Goal: Find specific page/section: Find specific page/section

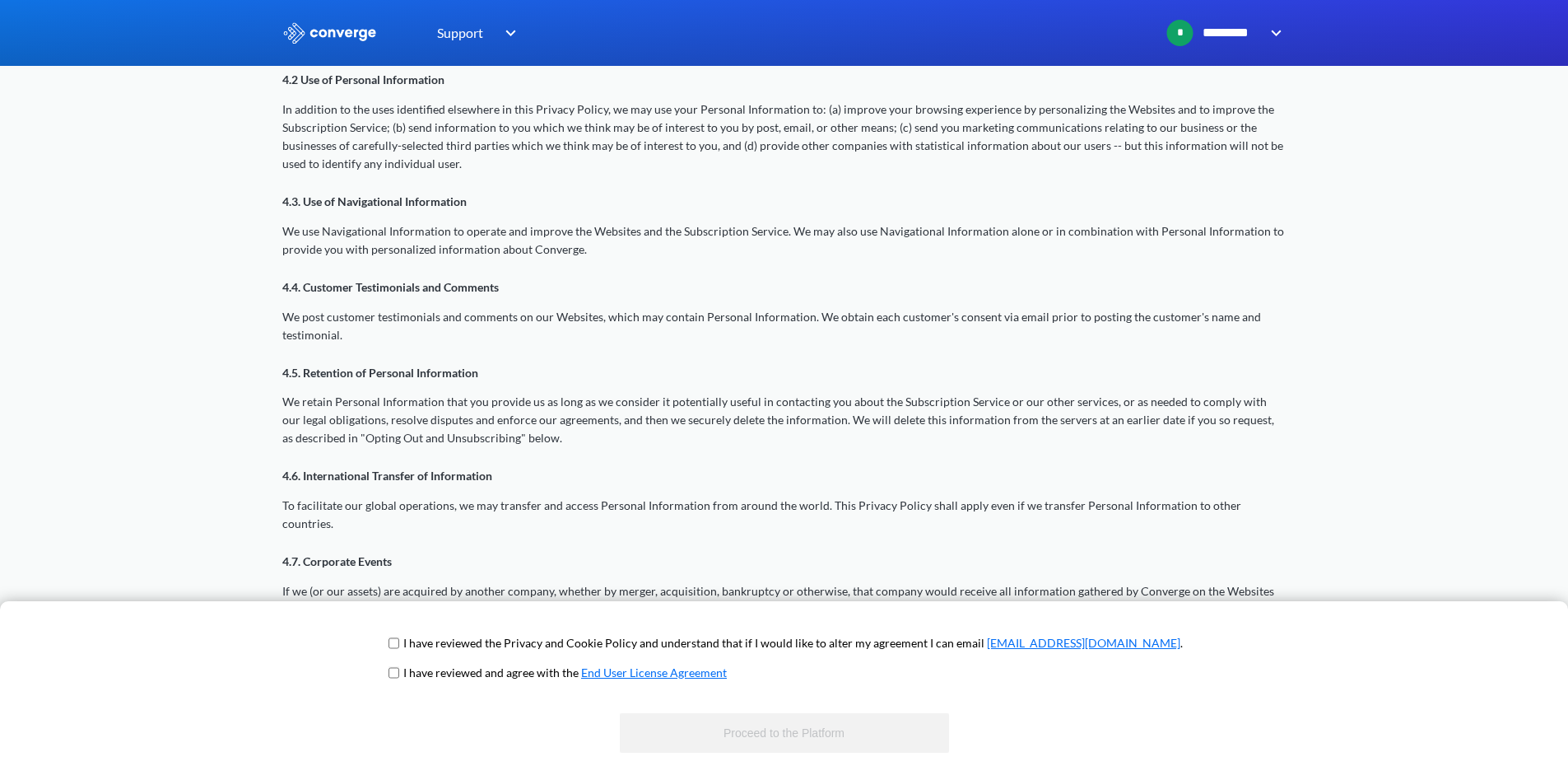
scroll to position [1399, 0]
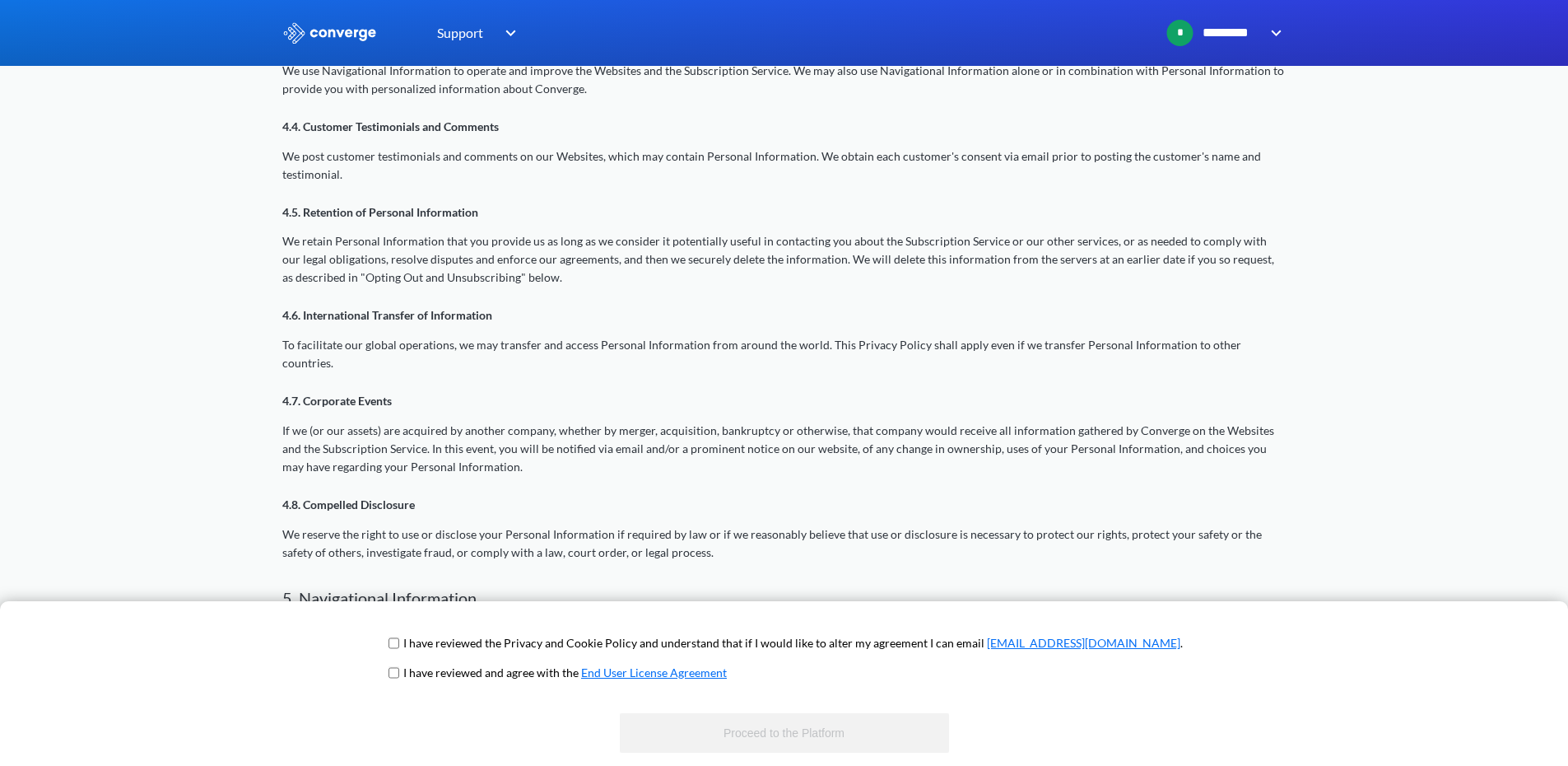
click at [463, 639] on p "I have reviewed the Privacy and Cookie Policy and understand that if I would li…" at bounding box center [793, 643] width 780 height 18
click at [461, 645] on p "I have reviewed the Privacy and Cookie Policy and understand that if I would li…" at bounding box center [793, 643] width 780 height 18
click at [399, 646] on input "checkbox" at bounding box center [394, 642] width 11 height 13
checkbox input "true"
click at [399, 673] on input "checkbox" at bounding box center [394, 672] width 11 height 13
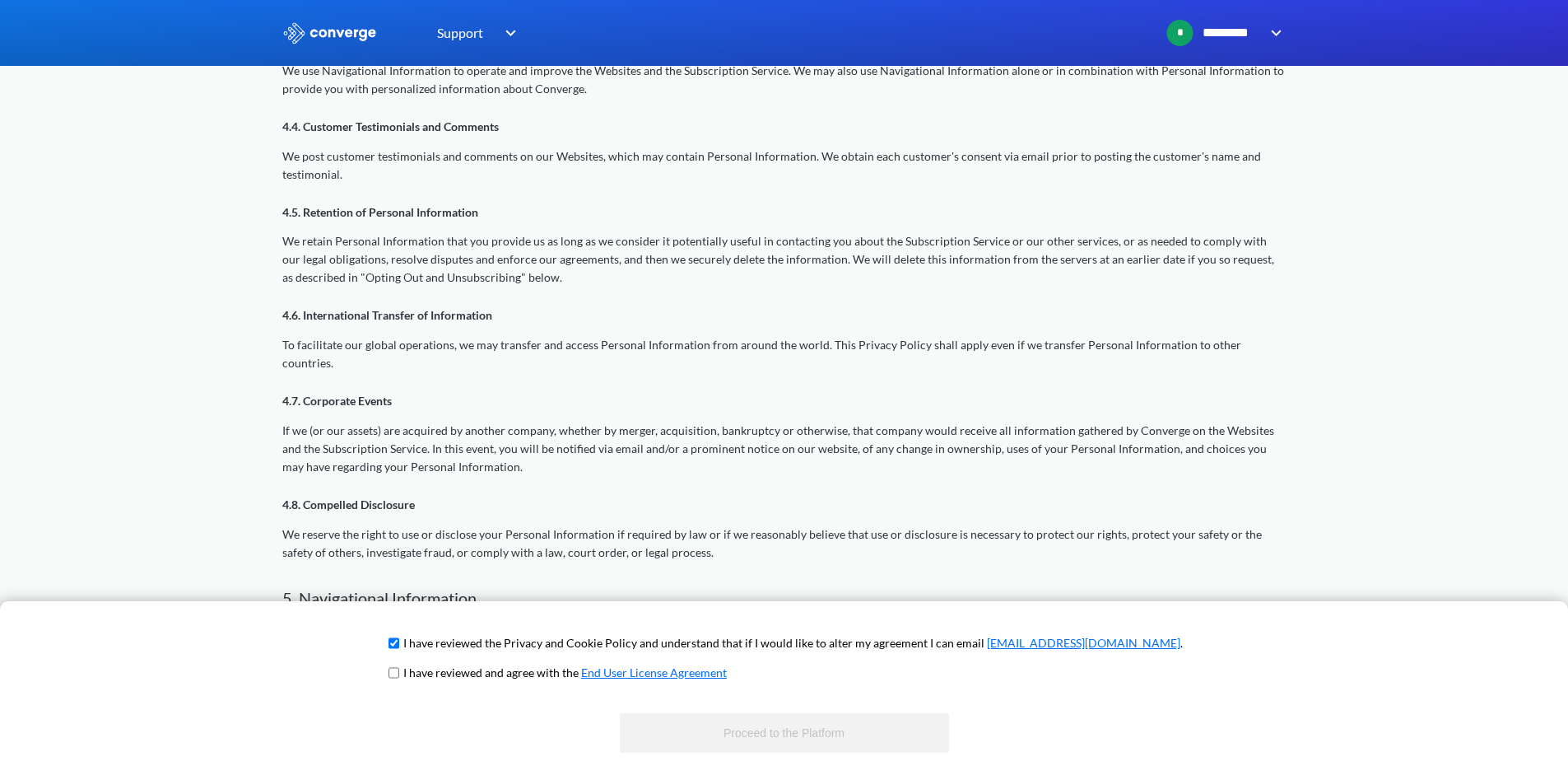
checkbox input "true"
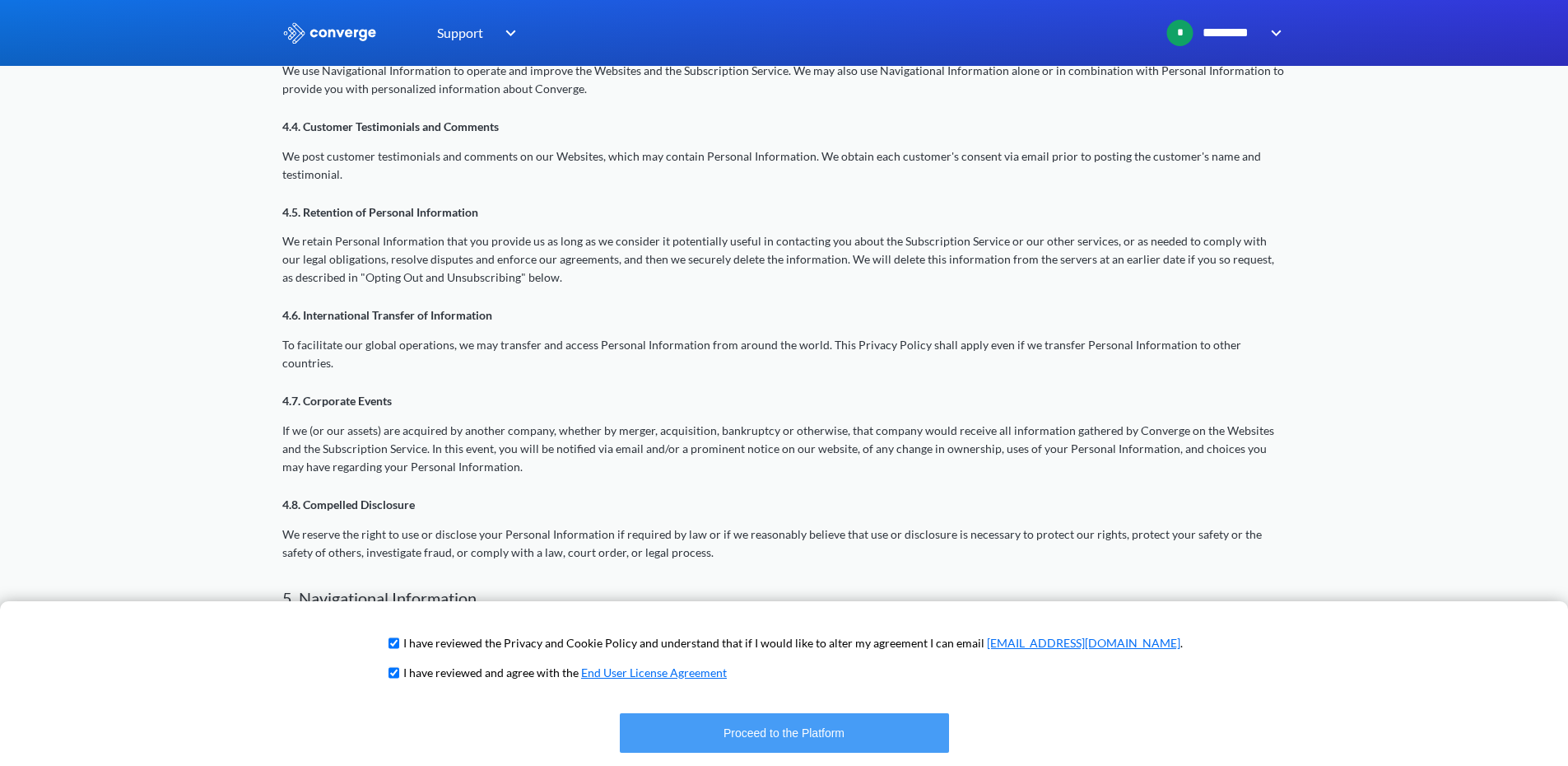
click at [683, 730] on button "Proceed to the Platform" at bounding box center [784, 733] width 329 height 40
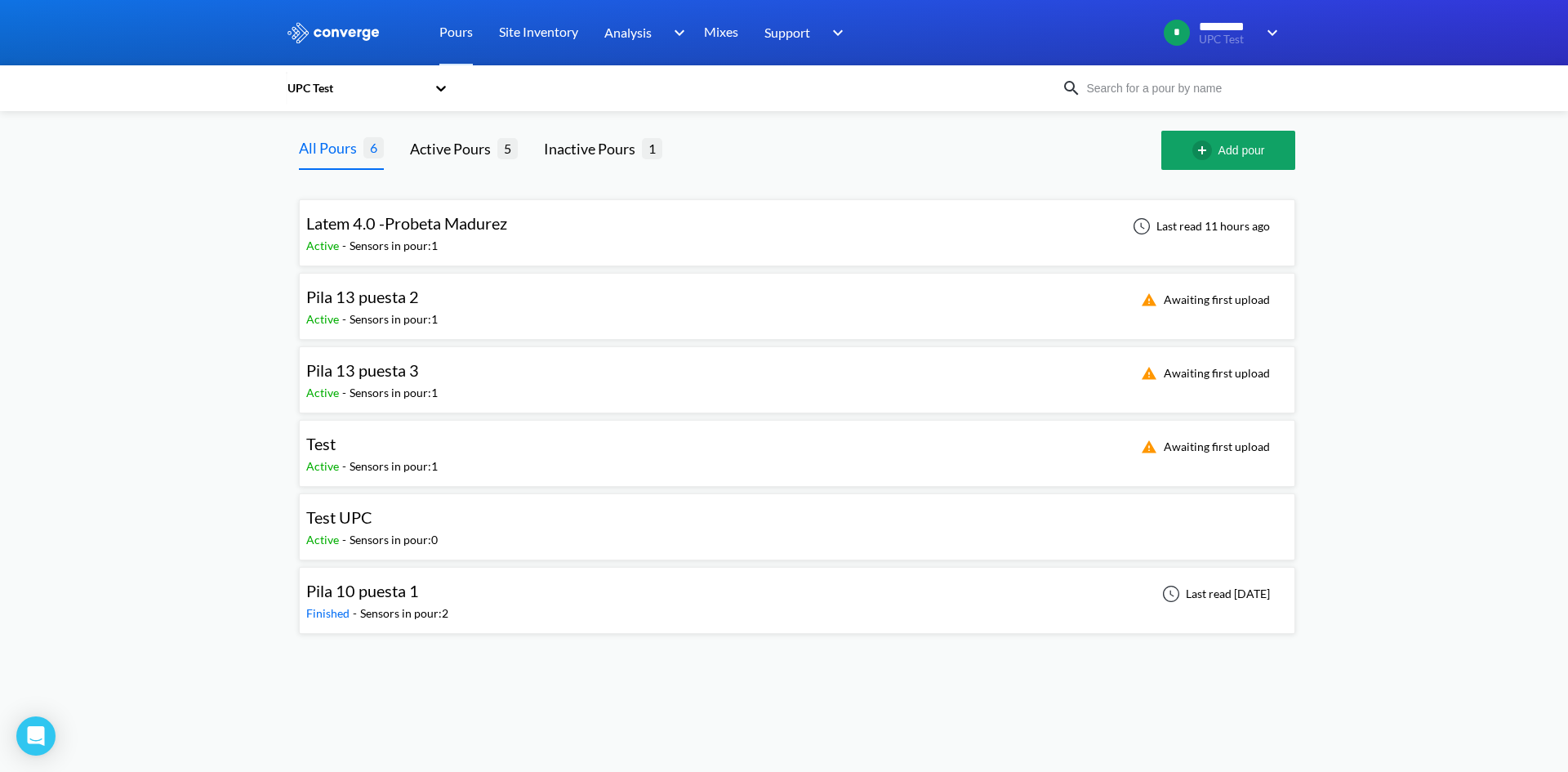
click at [376, 587] on span "Pila 10 puesta 1" at bounding box center [363, 591] width 113 height 20
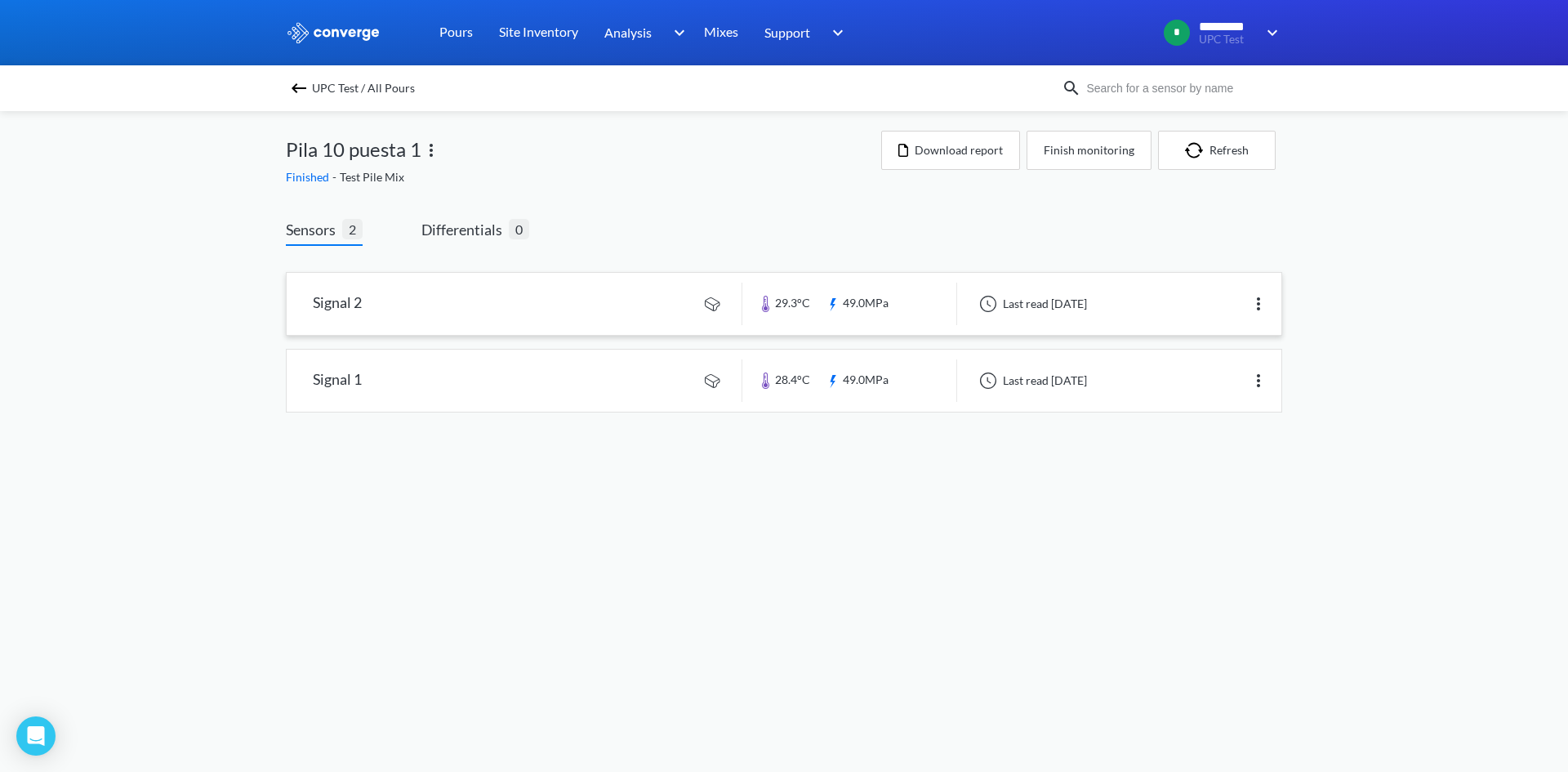
click at [1254, 307] on img at bounding box center [1258, 304] width 20 height 20
click at [348, 283] on link at bounding box center [784, 304] width 994 height 62
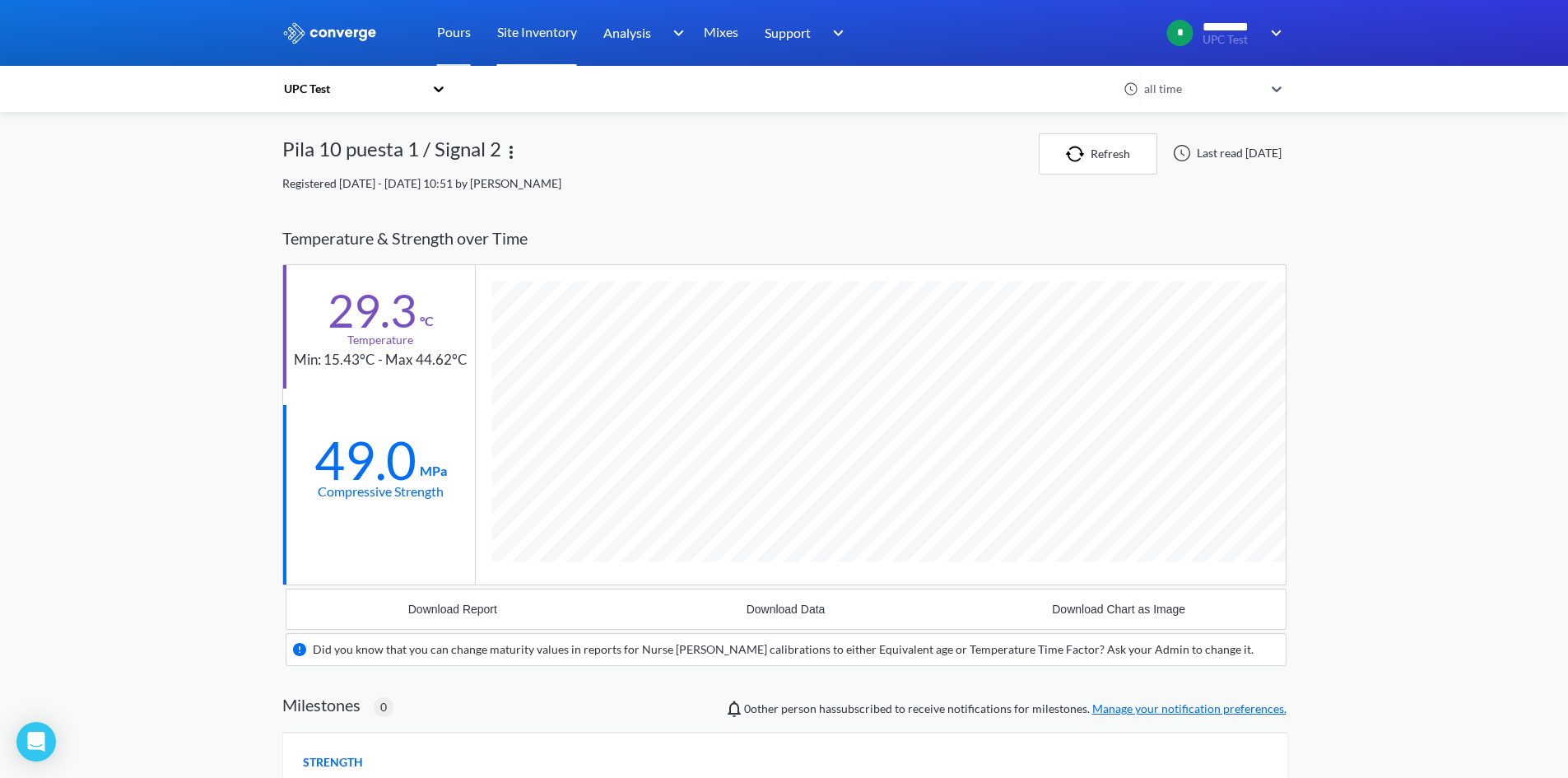
click at [558, 30] on link "Site Inventory" at bounding box center [538, 33] width 80 height 66
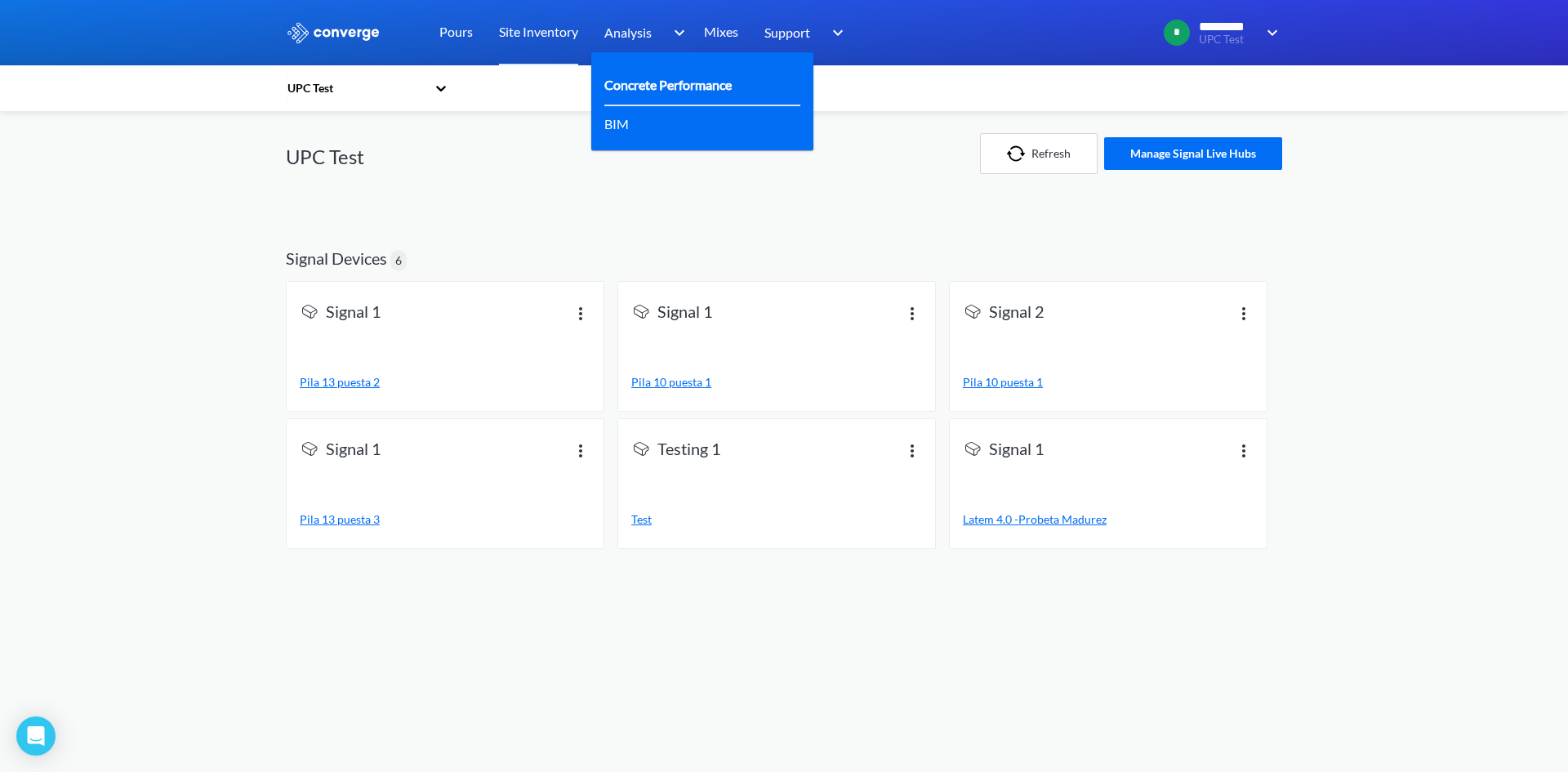
click at [652, 82] on link "Concrete Performance" at bounding box center [668, 84] width 128 height 21
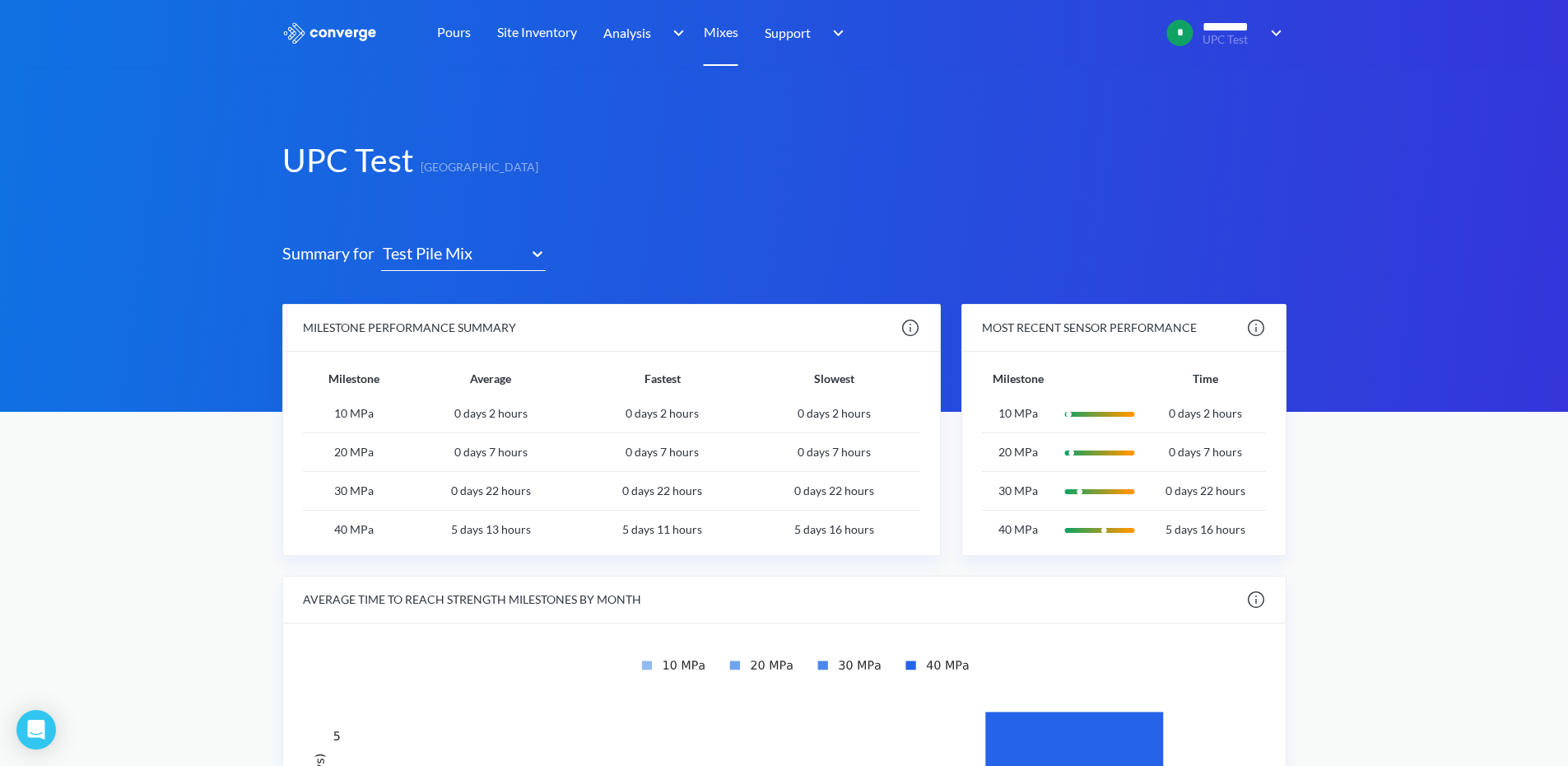
click at [720, 30] on link "Mixes" at bounding box center [721, 33] width 35 height 66
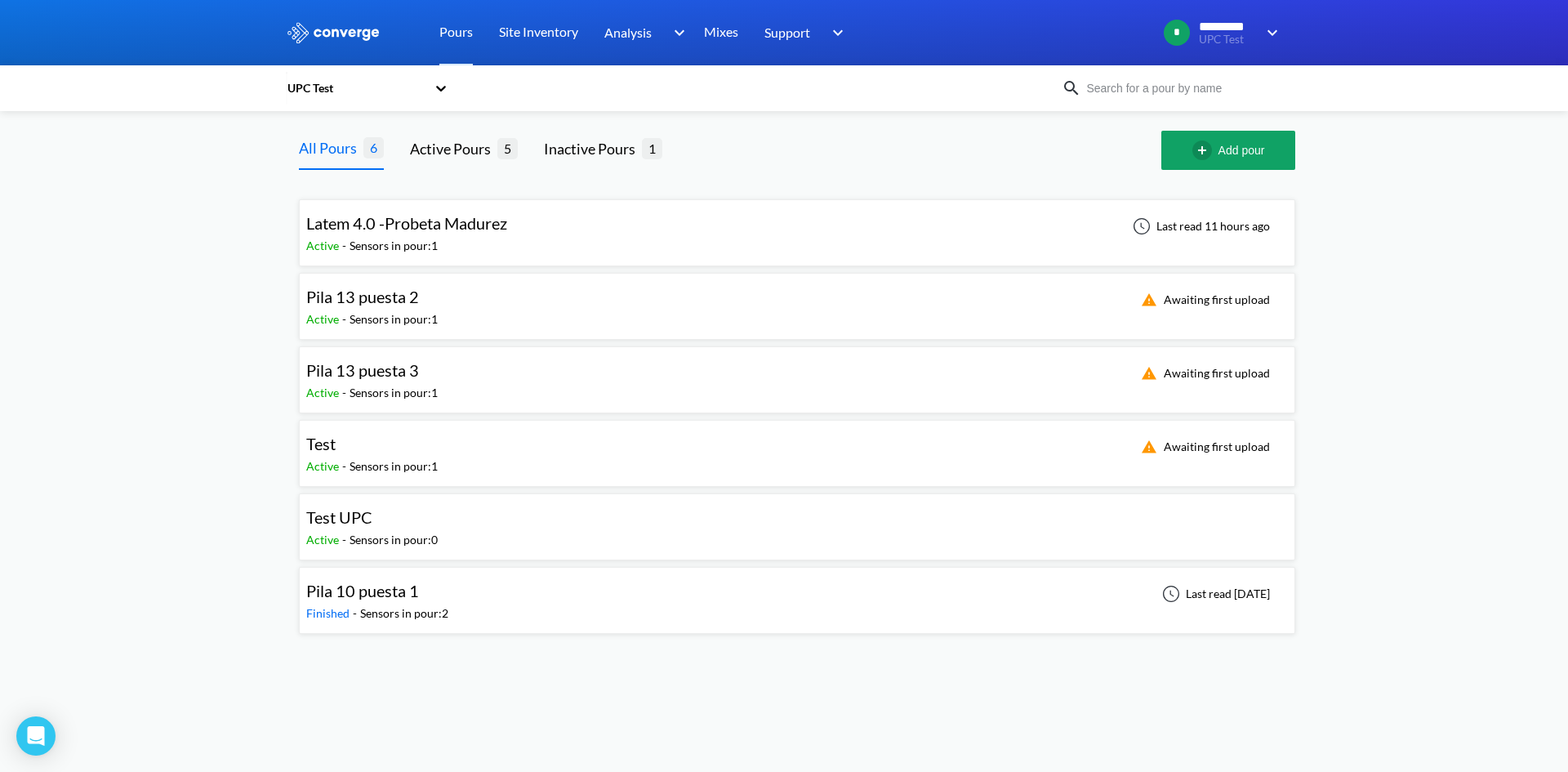
click at [472, 232] on span "Latem 4.0 -Probeta Madurez" at bounding box center [407, 223] width 201 height 20
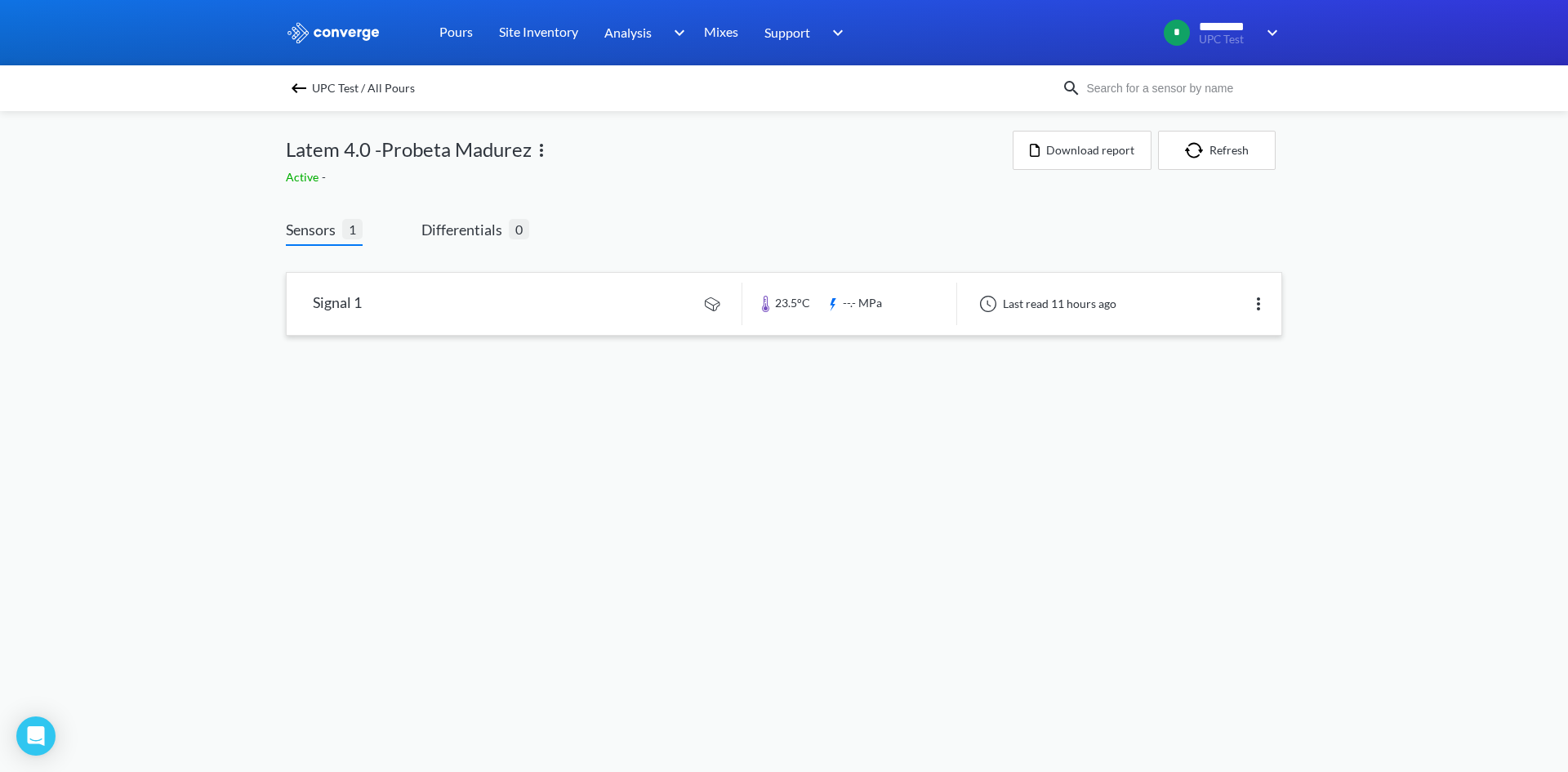
click at [368, 303] on link at bounding box center [784, 304] width 994 height 62
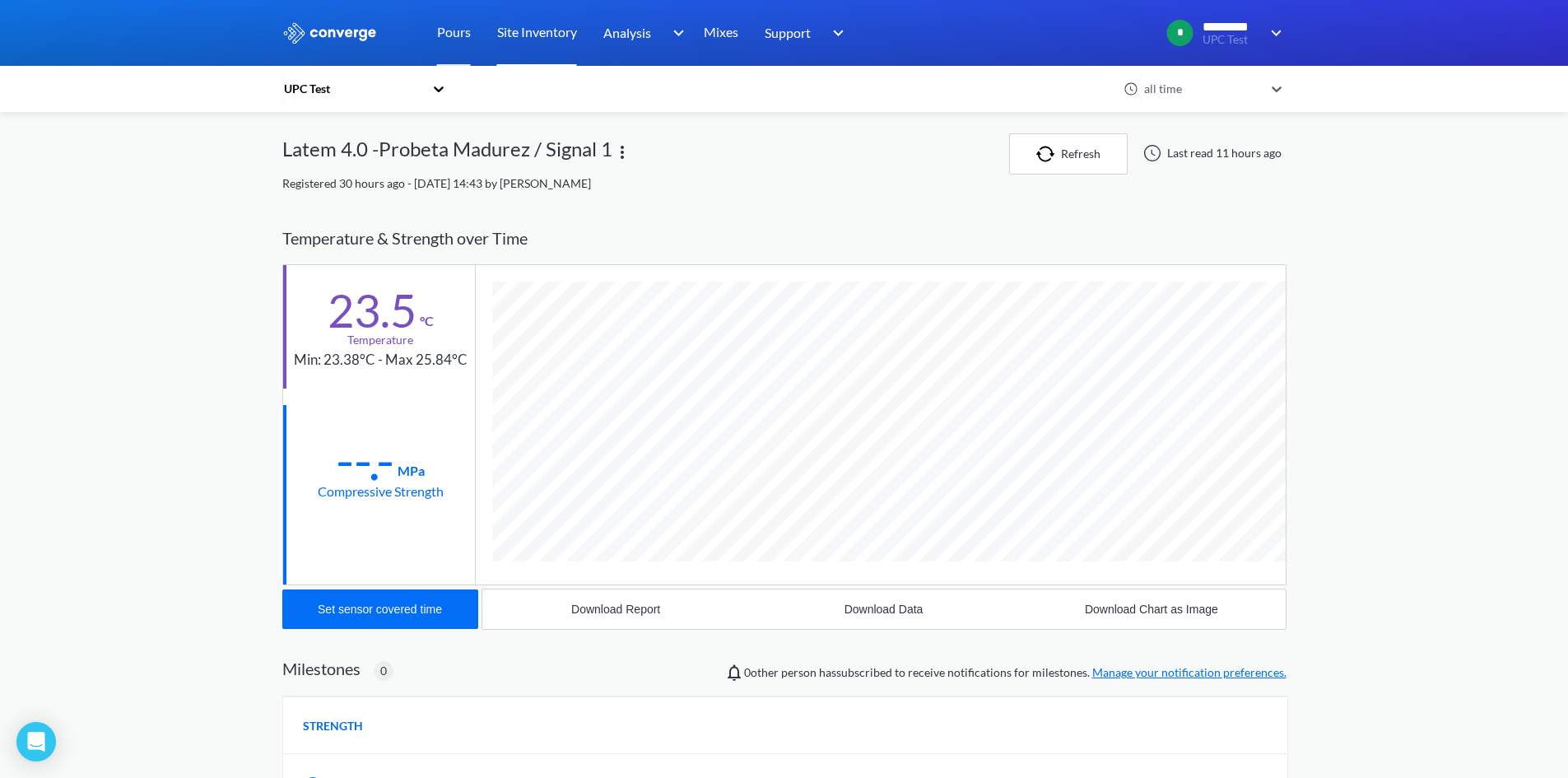
click at [558, 40] on link "Site Inventory" at bounding box center [538, 33] width 80 height 66
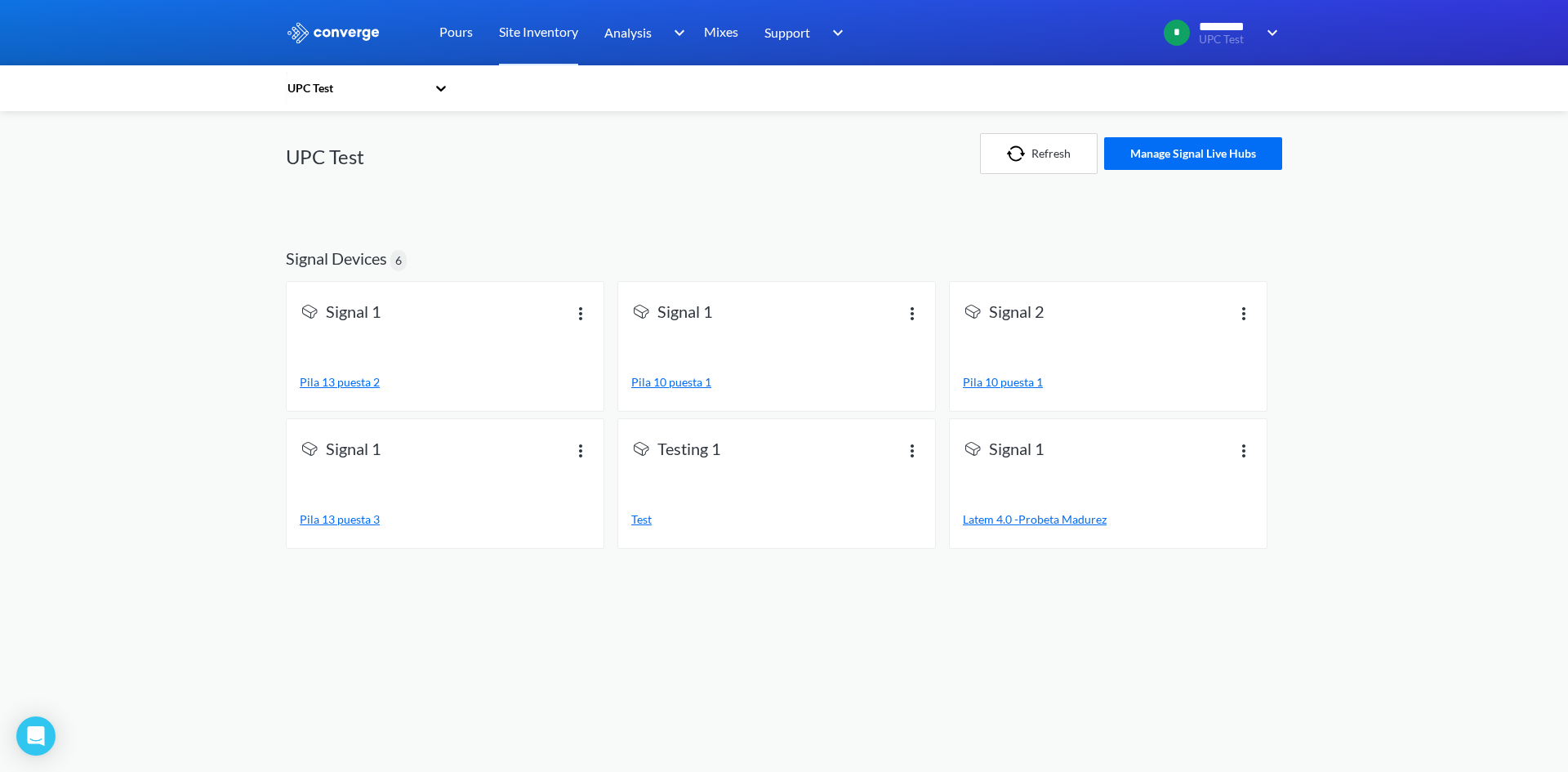
click at [358, 316] on span "Signal 1" at bounding box center [353, 313] width 55 height 23
click at [355, 382] on span "Pila 13 puesta 2" at bounding box center [339, 382] width 80 height 14
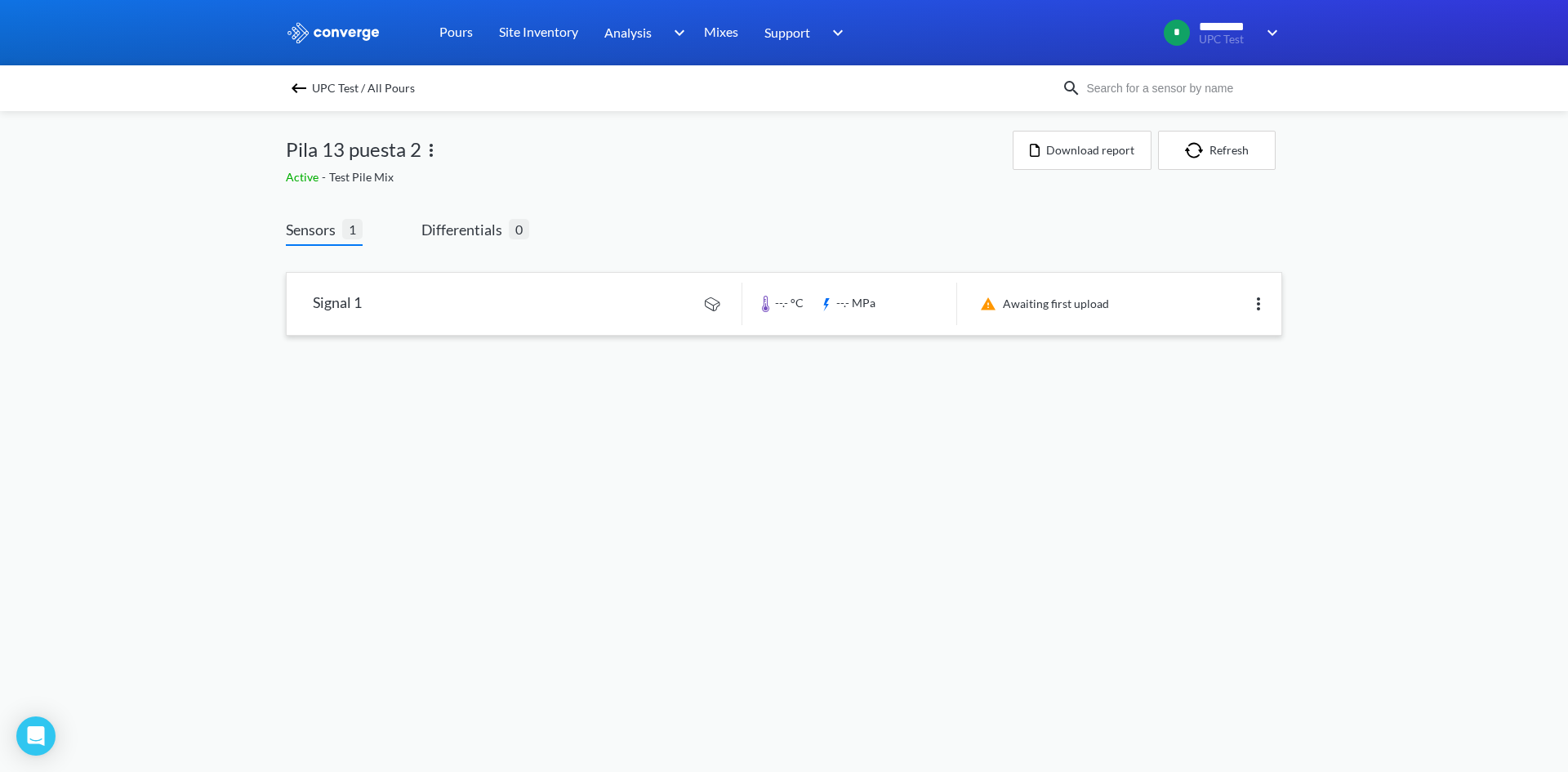
click at [362, 308] on link at bounding box center [784, 304] width 994 height 62
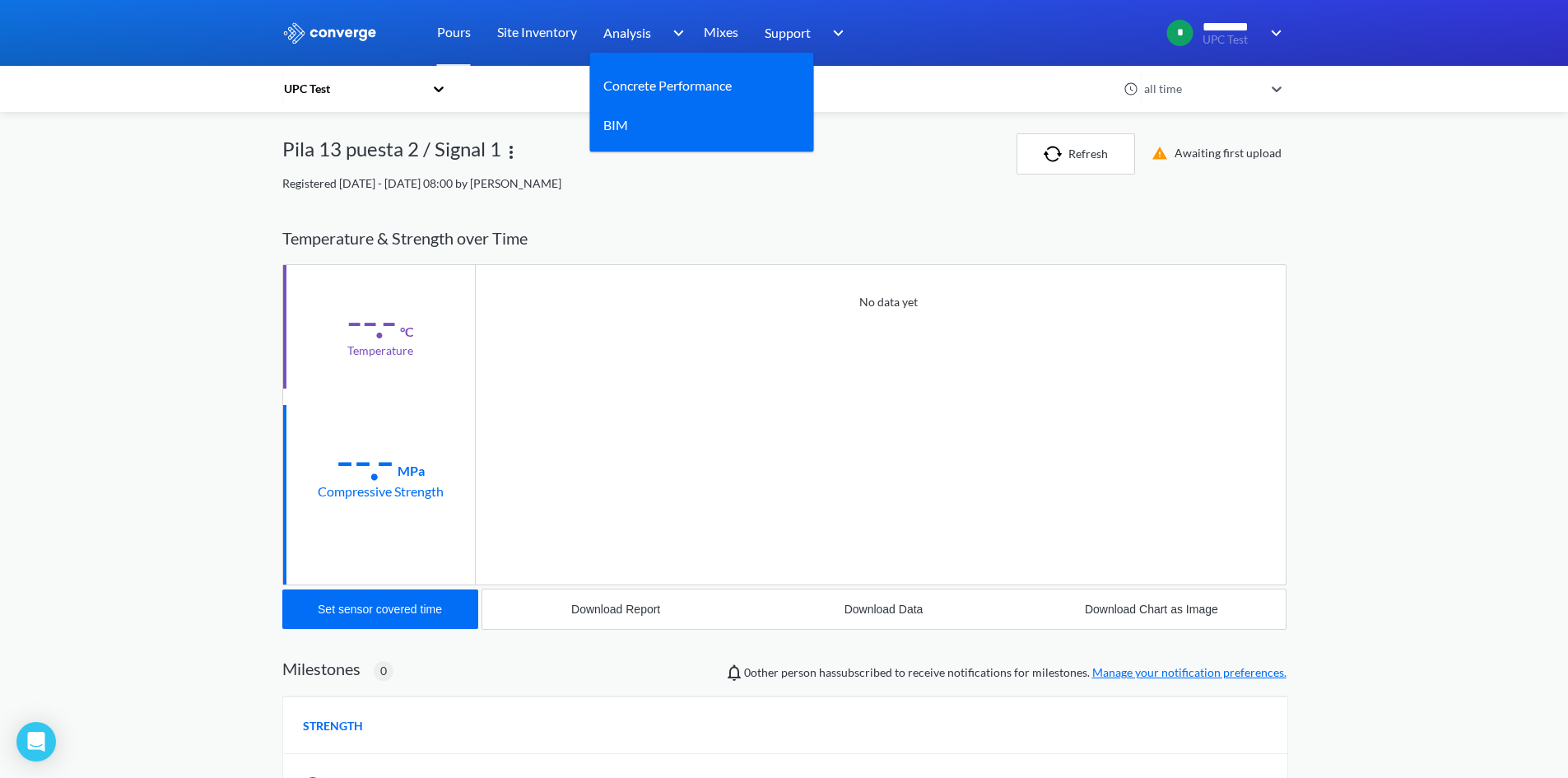
click at [634, 31] on span "Analysis" at bounding box center [627, 32] width 48 height 21
click at [636, 78] on link "Concrete Performance" at bounding box center [667, 85] width 129 height 21
